Goal: Register for event/course

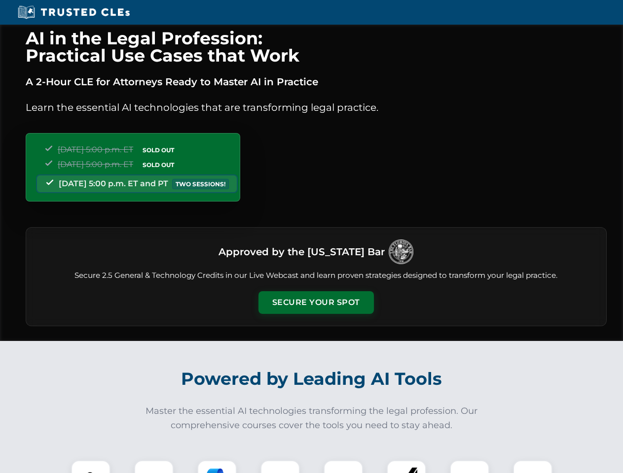
click at [316, 303] on button "Secure Your Spot" at bounding box center [315, 302] width 115 height 23
click at [91, 467] on img at bounding box center [90, 480] width 29 height 29
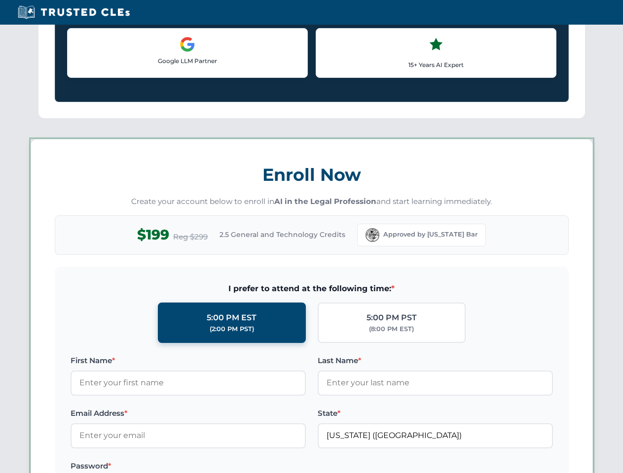
click at [217, 467] on label "Password *" at bounding box center [188, 466] width 235 height 12
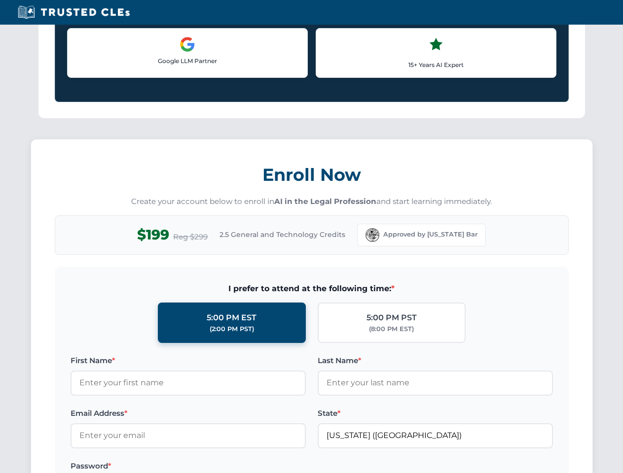
scroll to position [968, 0]
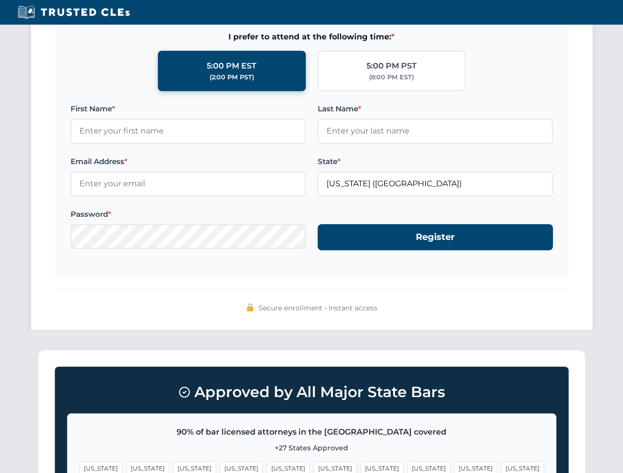
click at [454, 467] on span "[US_STATE]" at bounding box center [475, 468] width 43 height 14
